Goal: Transaction & Acquisition: Purchase product/service

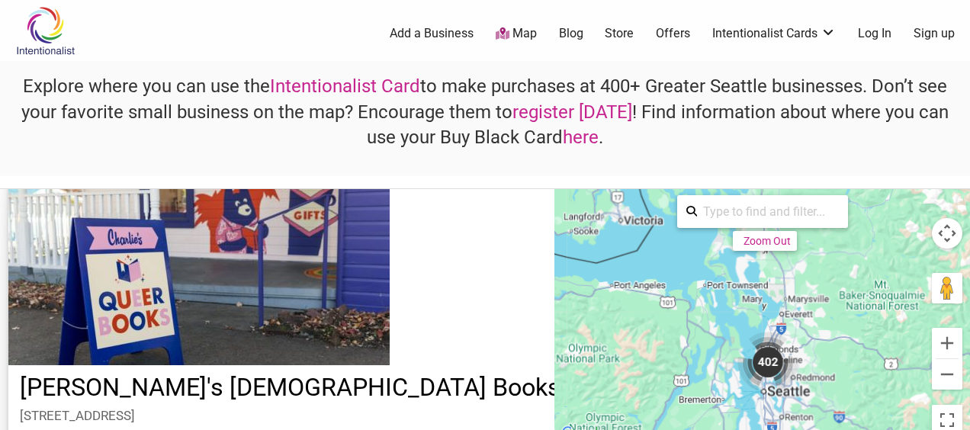
scroll to position [18267, 0]
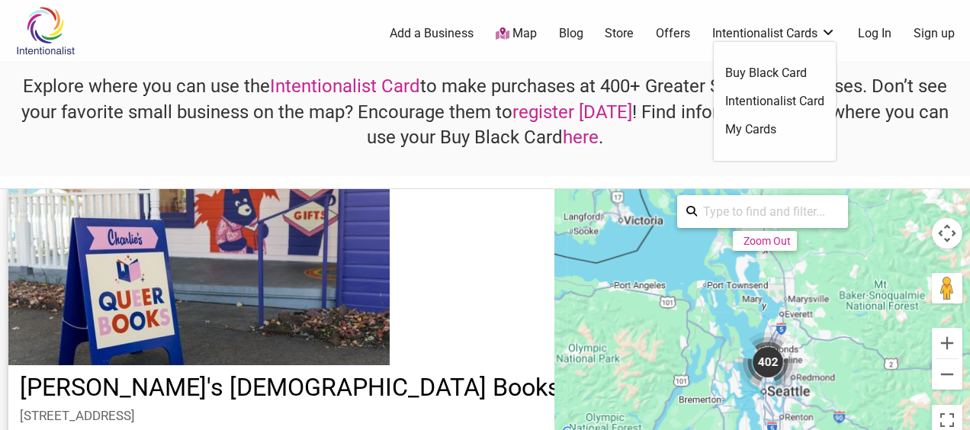
click at [777, 104] on link "Intentionalist Card" at bounding box center [774, 101] width 99 height 17
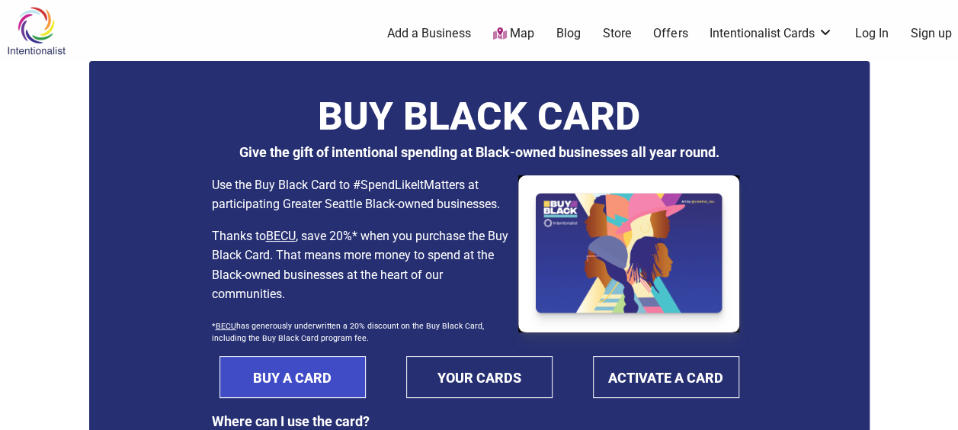
click at [276, 387] on link "BUY A CARD" at bounding box center [293, 377] width 146 height 42
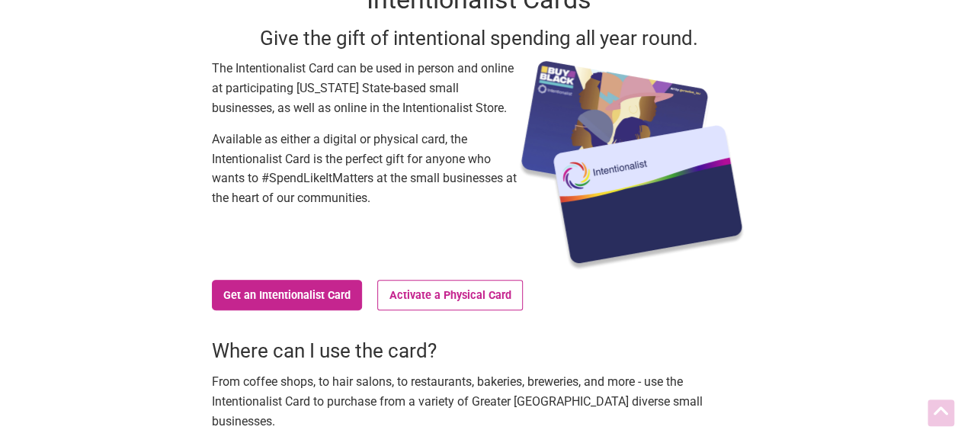
scroll to position [108, 0]
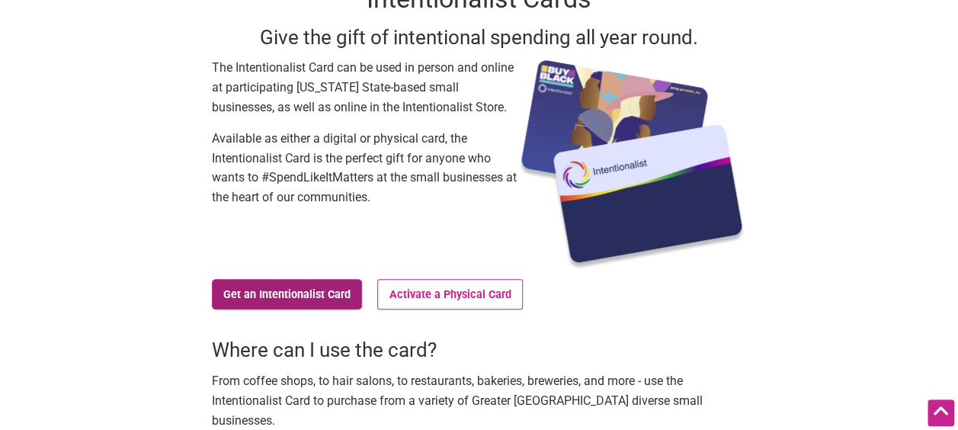
click at [253, 306] on link "Get an Intentionalist Card" at bounding box center [287, 294] width 151 height 30
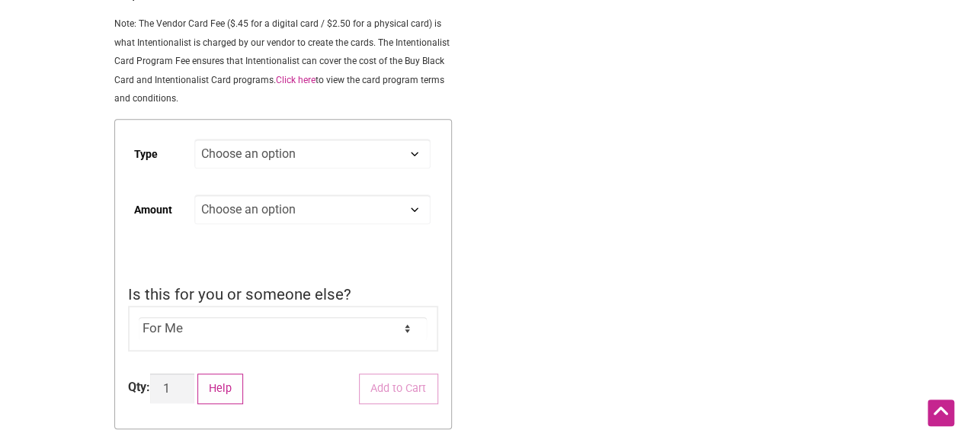
scroll to position [332, 0]
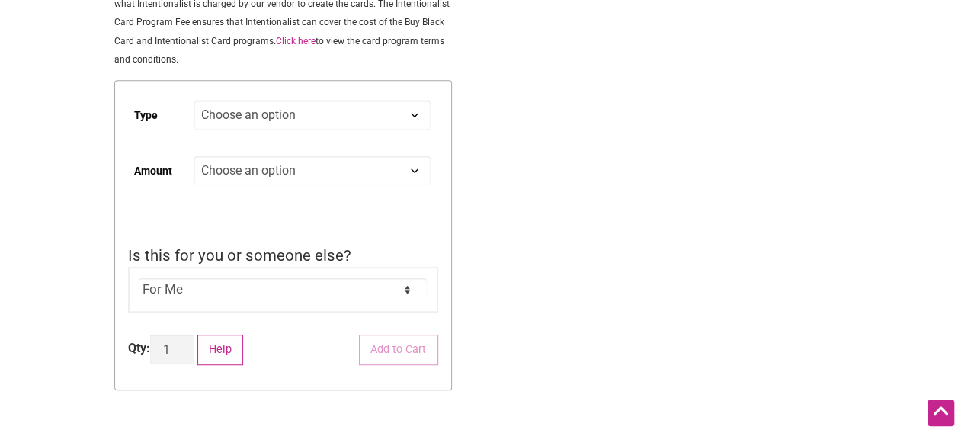
click at [418, 116] on select "Choose an option Digital Physical" at bounding box center [312, 115] width 236 height 30
click at [194, 102] on select "Choose an option Digital Physical" at bounding box center [312, 115] width 236 height 30
select select "Digital"
click at [409, 172] on select "Choose an option Custom 25 50 100 150 200 250 500" at bounding box center [312, 171] width 236 height 30
select select "Custom"
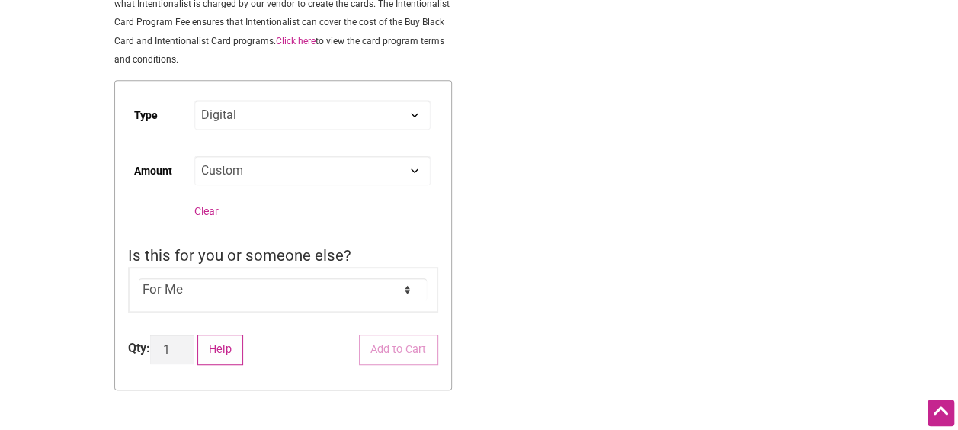
click at [194, 158] on select "Choose an option Custom 25 50 100 150 200 250 500" at bounding box center [312, 171] width 236 height 30
select select "Digital"
select select "Custom"
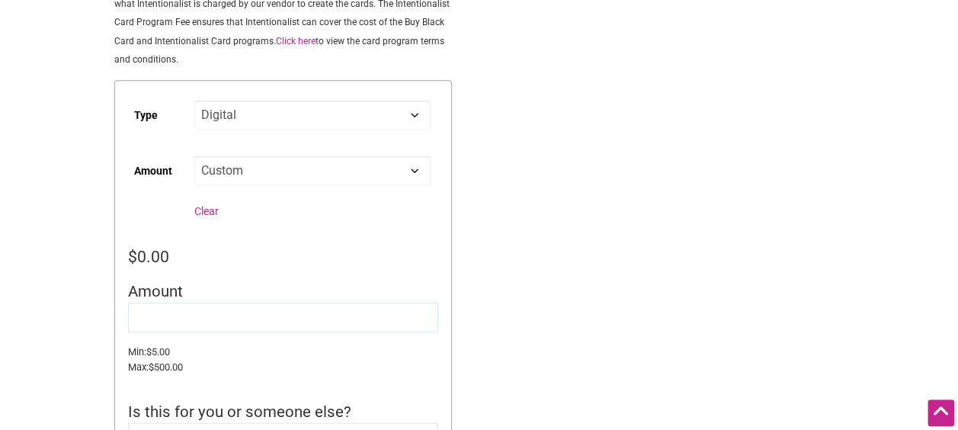
click at [290, 316] on input "Amount" at bounding box center [283, 318] width 310 height 30
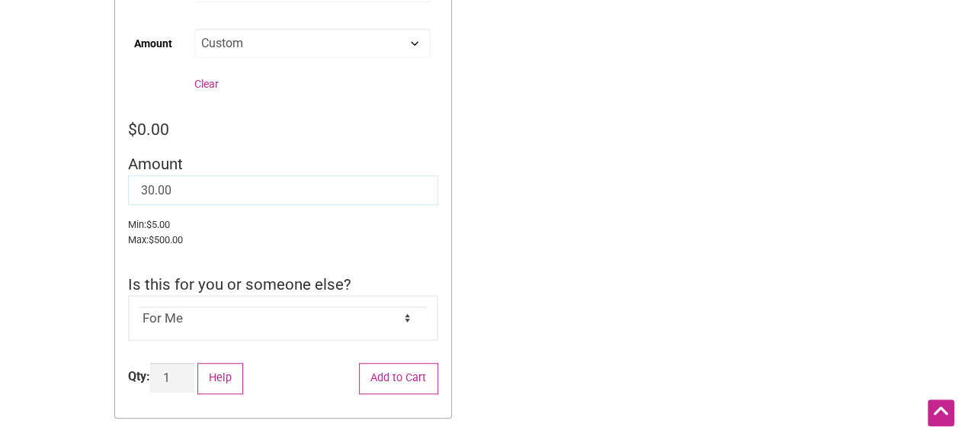
scroll to position [515, 0]
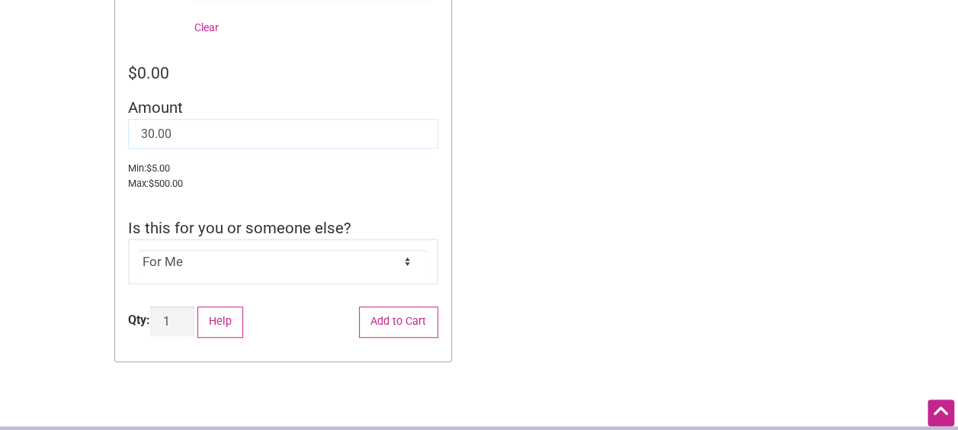
type input "30.00"
click at [185, 322] on input "2" at bounding box center [172, 322] width 44 height 30
click at [185, 322] on input "3" at bounding box center [172, 322] width 44 height 30
click at [185, 322] on input "4" at bounding box center [172, 322] width 44 height 30
click at [185, 322] on input "5" at bounding box center [172, 322] width 44 height 30
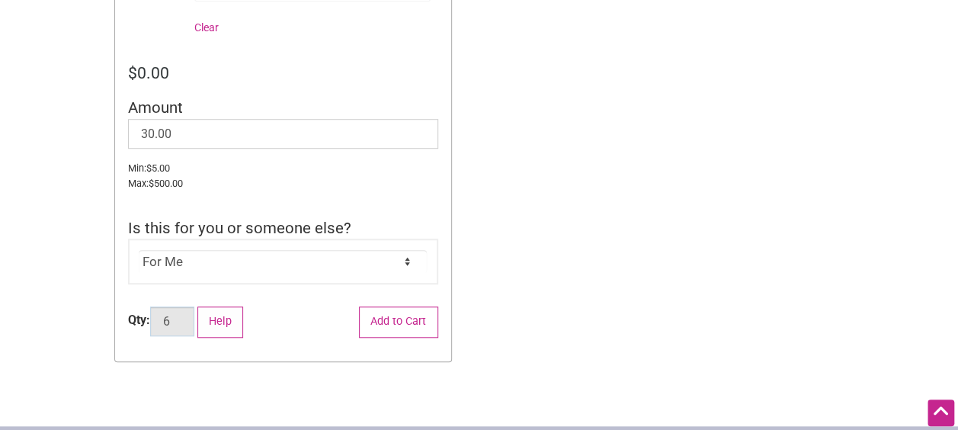
type input "6"
click at [185, 322] on input "6" at bounding box center [172, 322] width 44 height 30
click at [341, 273] on select "For Me For Someone Else" at bounding box center [283, 261] width 288 height 23
click at [139, 252] on select "For Me For Someone Else" at bounding box center [283, 261] width 288 height 23
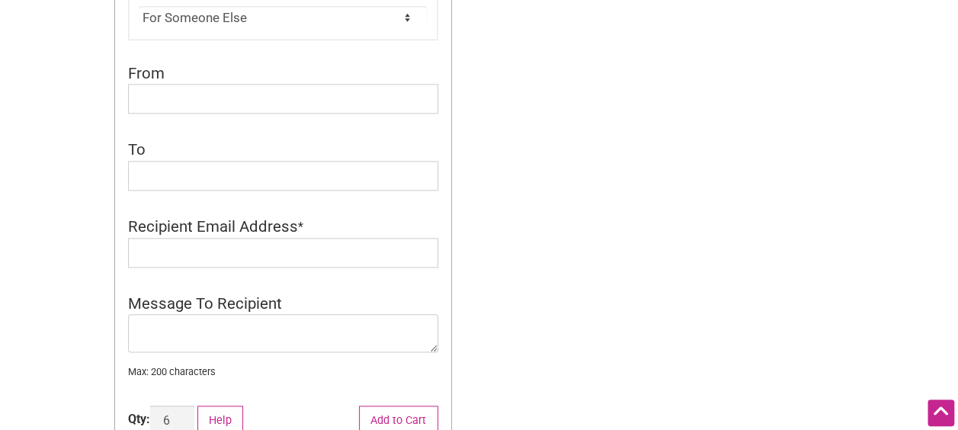
scroll to position [759, 0]
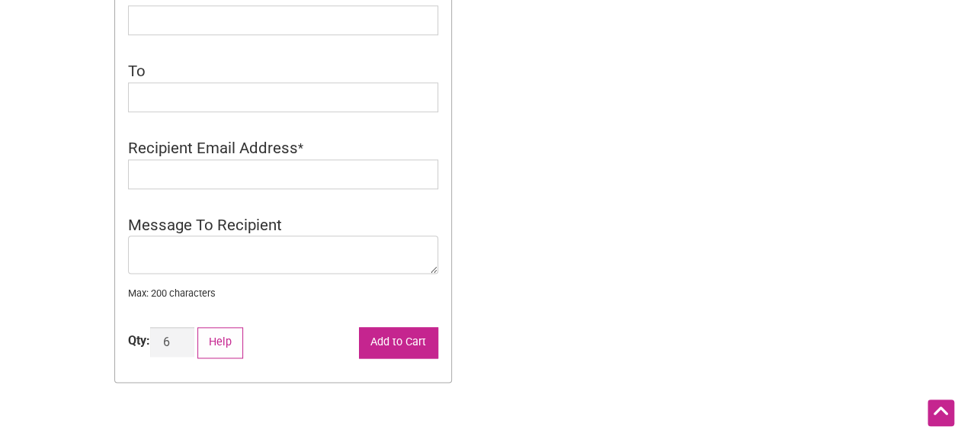
click at [403, 341] on button "Add to Cart" at bounding box center [398, 342] width 79 height 31
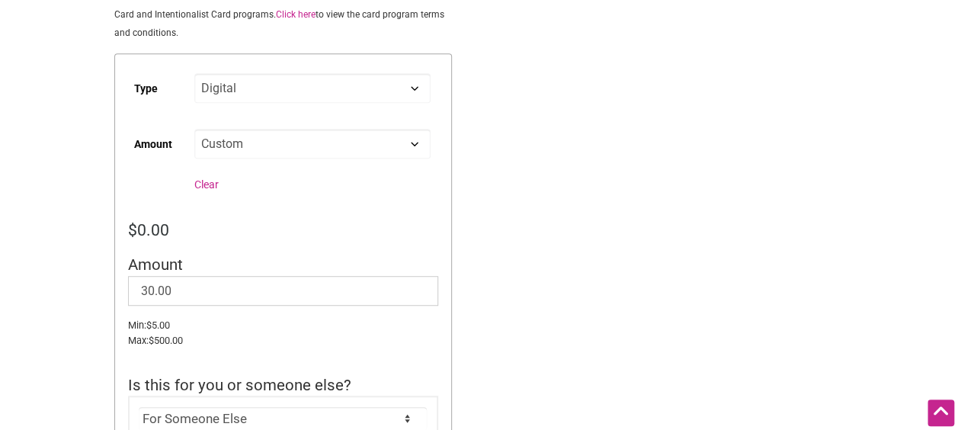
scroll to position [433, 0]
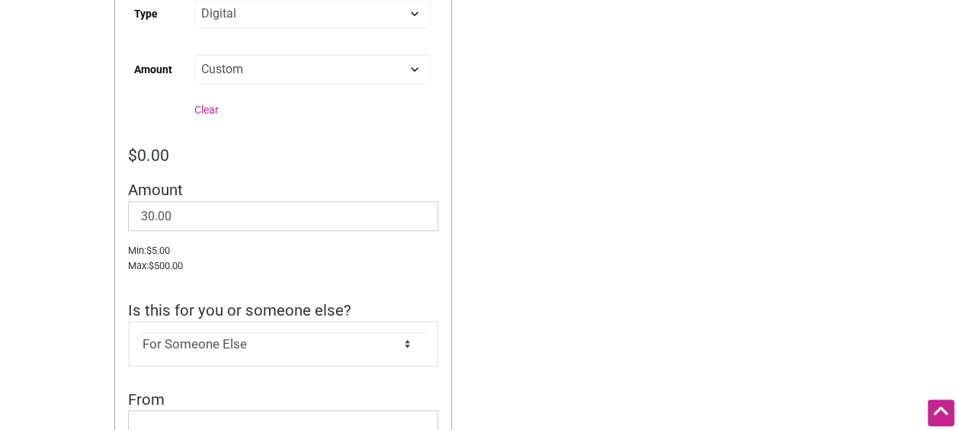
click at [356, 355] on select "For Me For Someone Else" at bounding box center [283, 343] width 288 height 23
select select "For Me"
click at [139, 334] on select "For Me For Someone Else" at bounding box center [283, 343] width 288 height 23
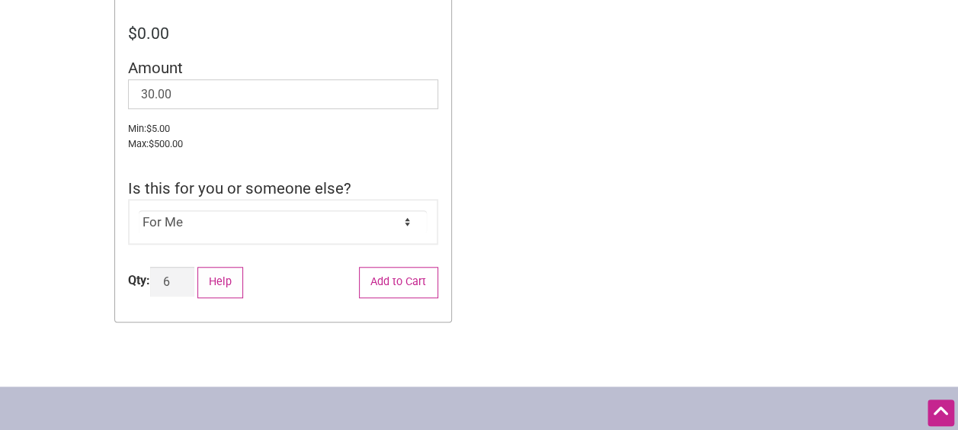
scroll to position [560, 0]
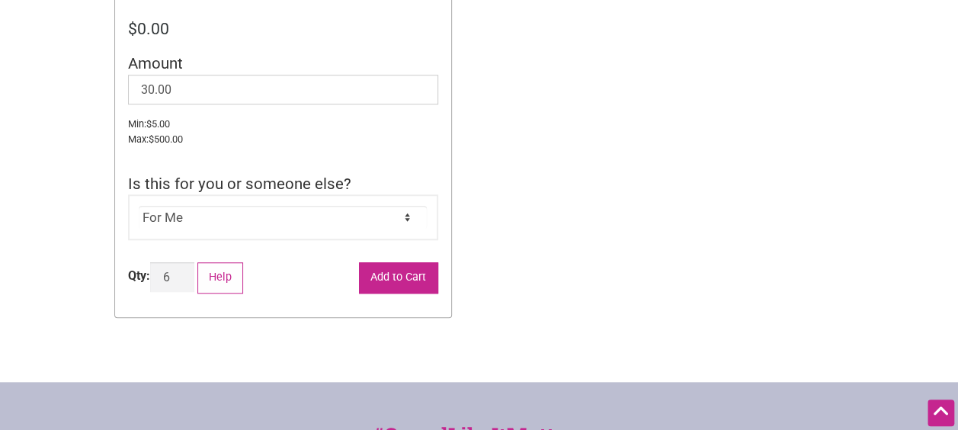
click at [406, 281] on button "Add to Cart" at bounding box center [398, 277] width 79 height 31
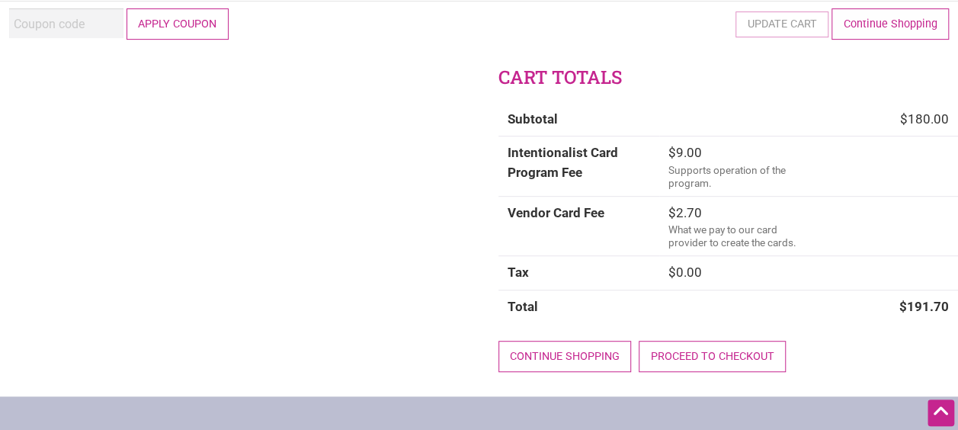
scroll to position [301, 0]
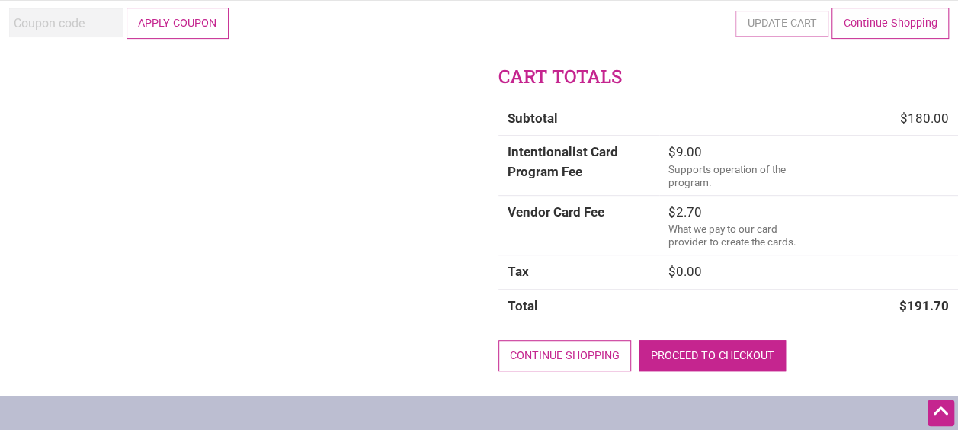
click at [732, 346] on link "Proceed to checkout" at bounding box center [712, 355] width 147 height 31
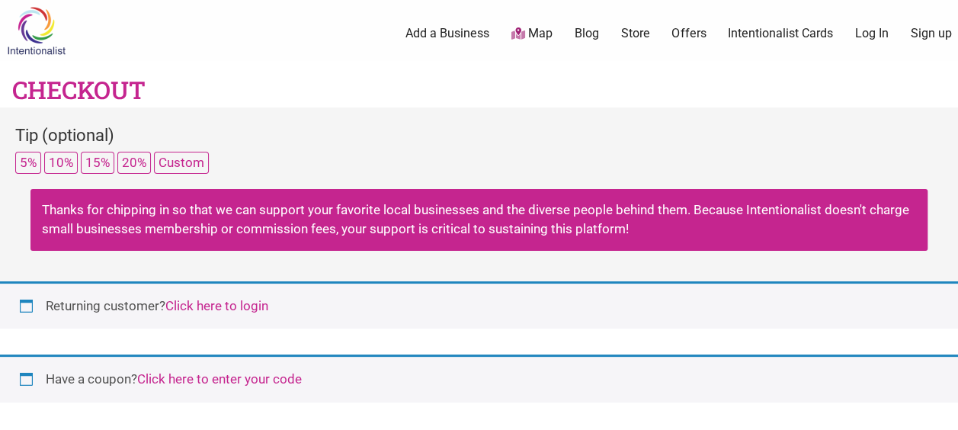
select select "US"
select select "WA"
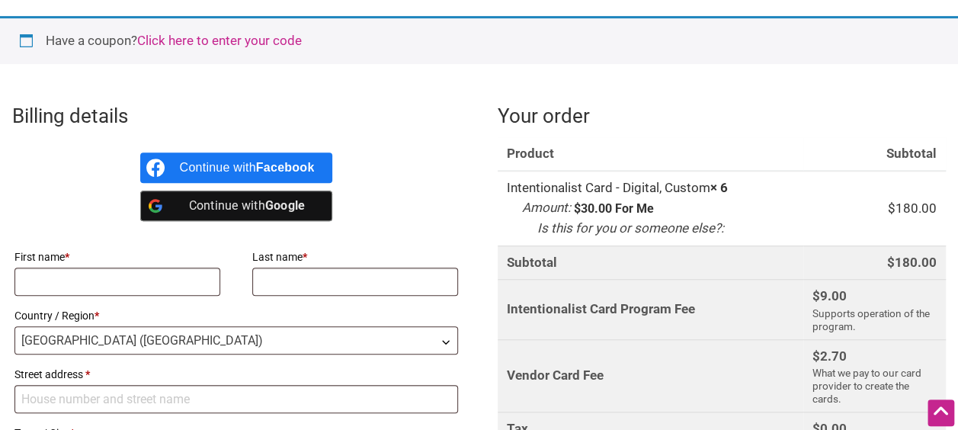
scroll to position [373, 0]
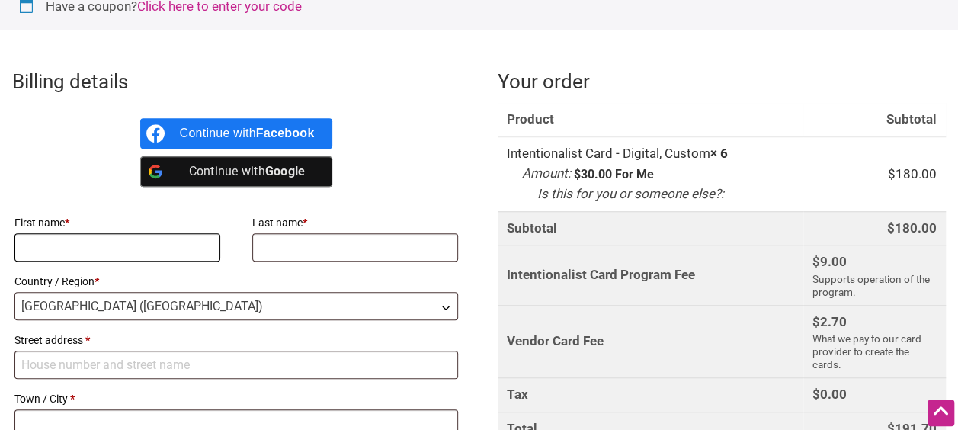
click at [91, 250] on input "First name *" at bounding box center [117, 247] width 206 height 28
type input "Rochelle"
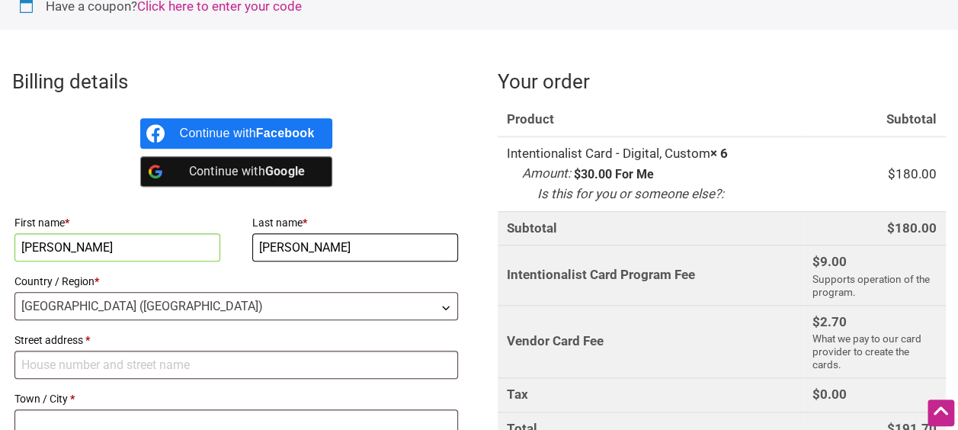
type input "Vinson"
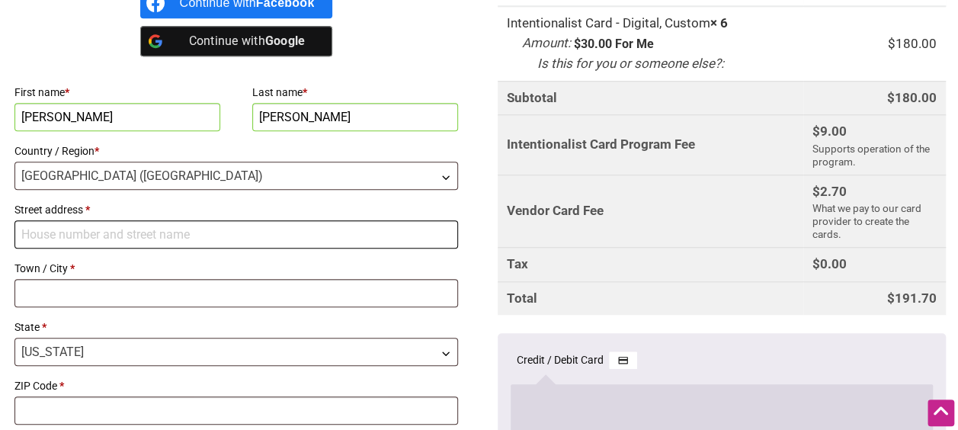
scroll to position [504, 0]
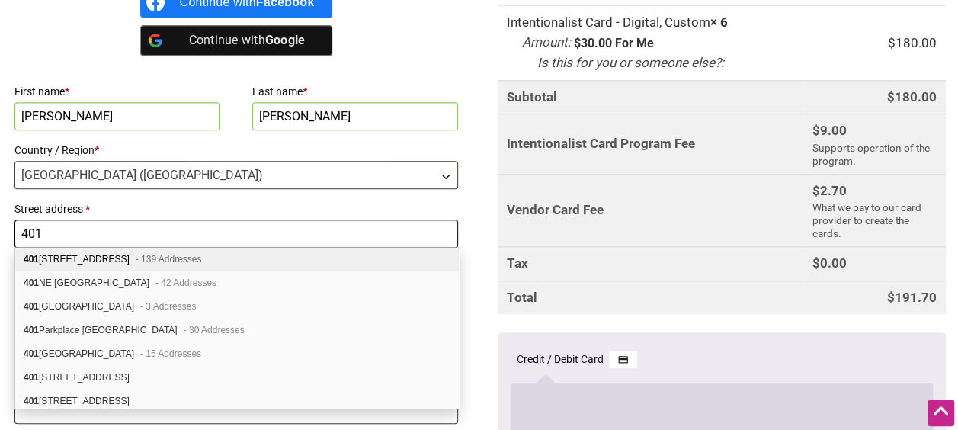
type input "401 5th Ave"
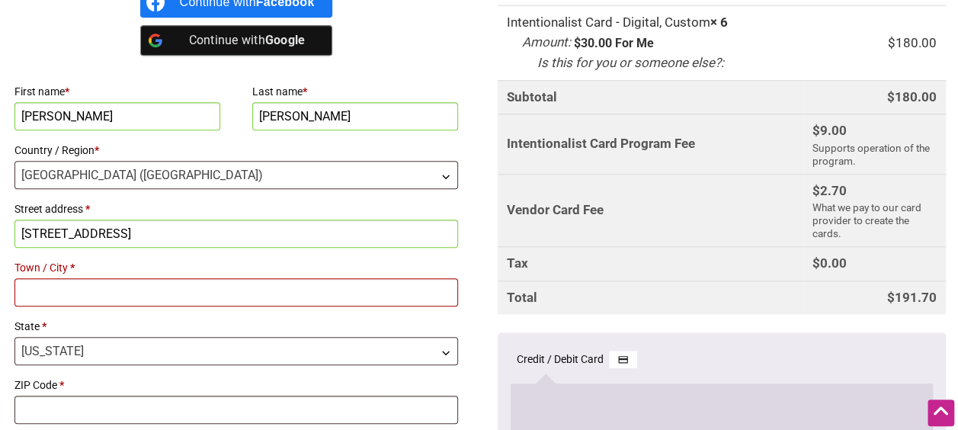
click at [214, 223] on input "401 5th Ave" at bounding box center [236, 234] width 444 height 28
type input "Seattle"
type input "98104"
type input "rvinson@kingcounty.gov"
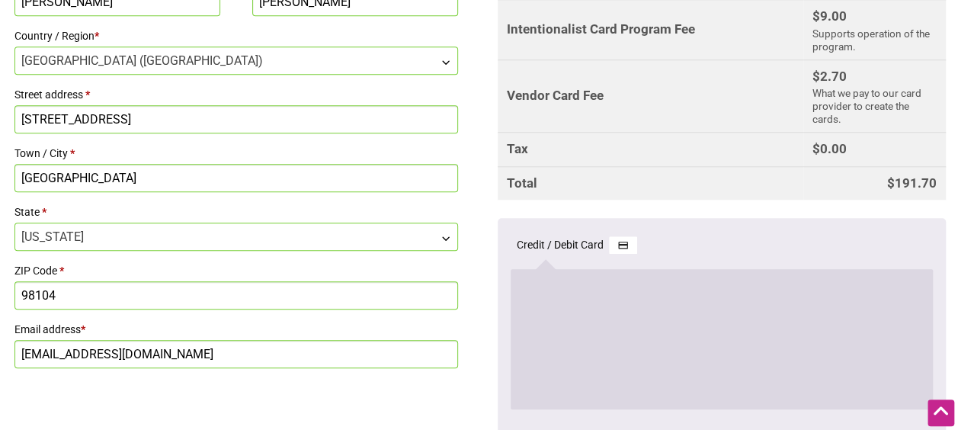
scroll to position [647, 0]
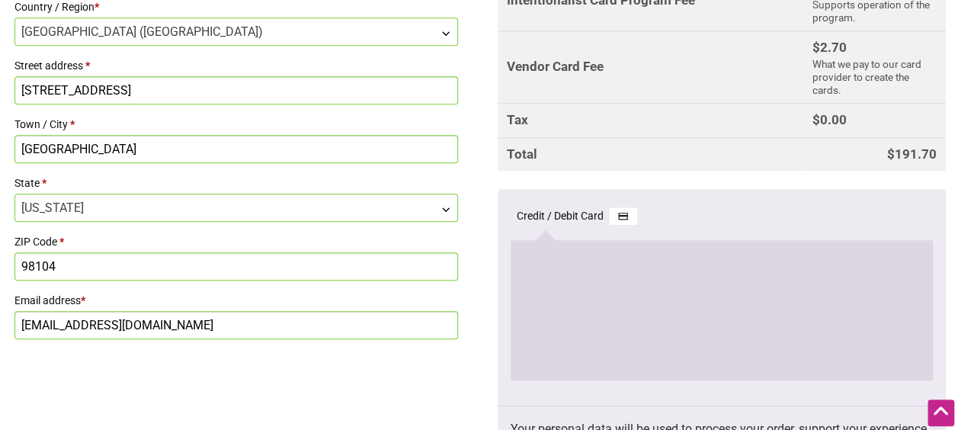
click at [152, 92] on input "401 5th Ave" at bounding box center [236, 90] width 444 height 28
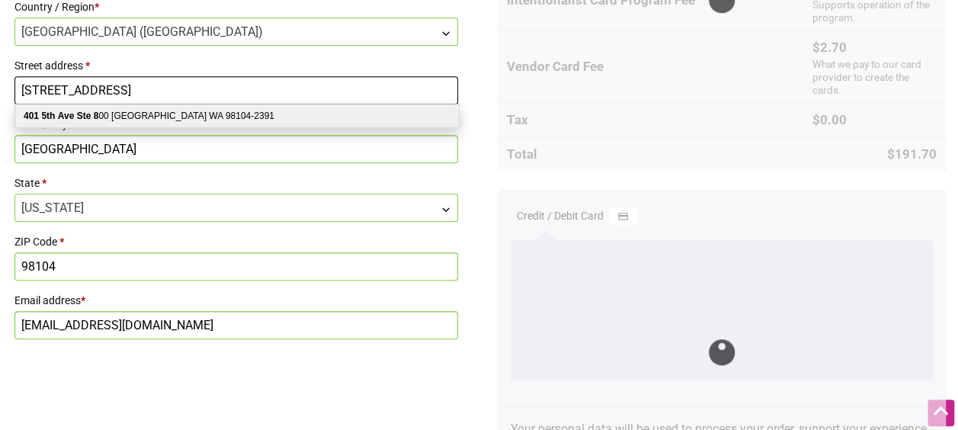
type input "401 5th Ave, Ste 800"
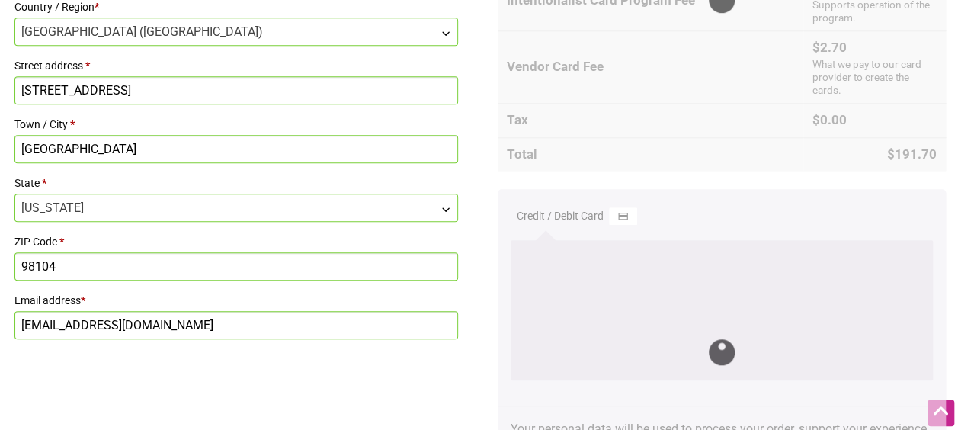
click at [393, 350] on div "Billing details Continue with Facebook Continue with Google First name * Rochel…" at bounding box center [479, 156] width 958 height 750
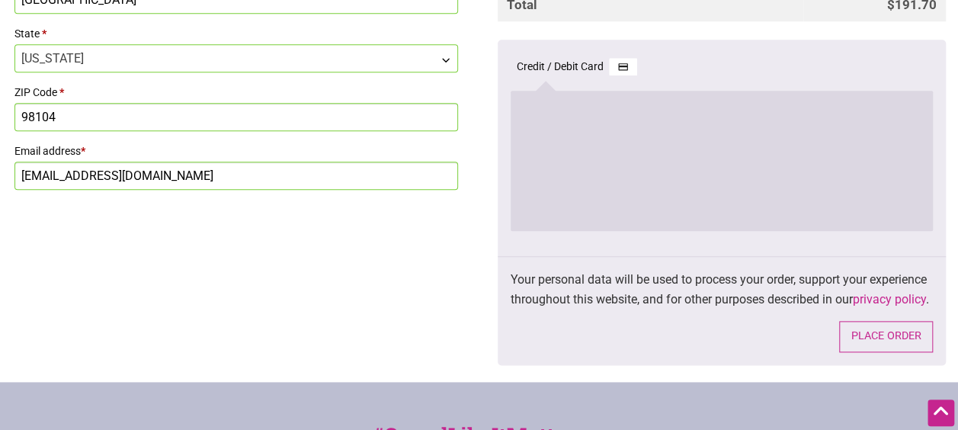
scroll to position [798, 0]
click at [875, 350] on button "Place order" at bounding box center [886, 335] width 94 height 31
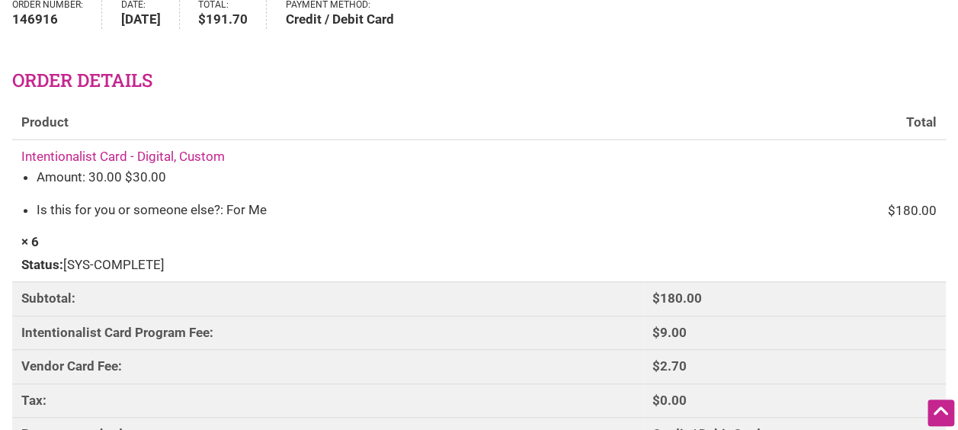
scroll to position [151, 0]
